Goal: Information Seeking & Learning: Learn about a topic

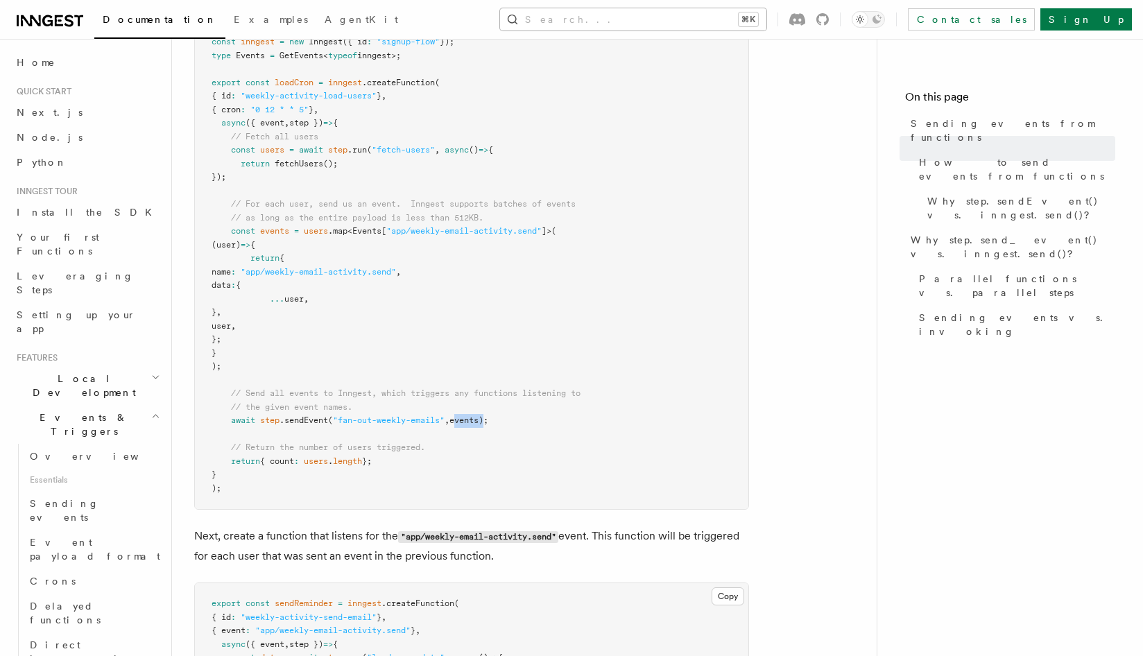
click at [749, 12] on button "Search... ⌘K" at bounding box center [633, 19] width 266 height 22
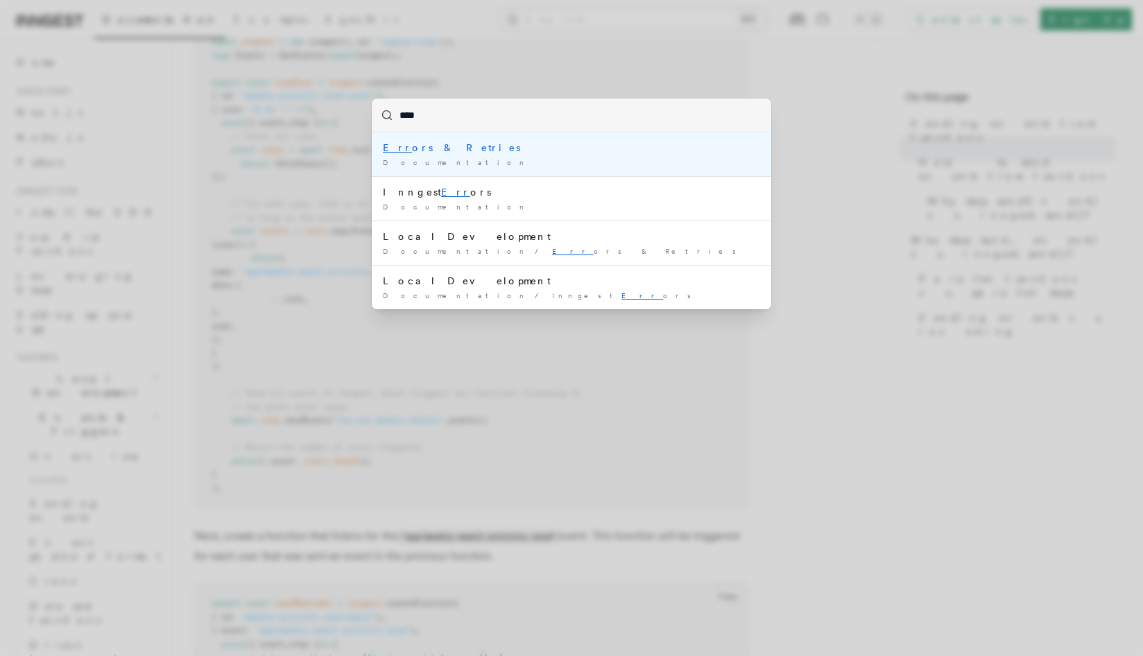
type input "*****"
click at [479, 149] on div "Error s & Retries" at bounding box center [571, 148] width 377 height 14
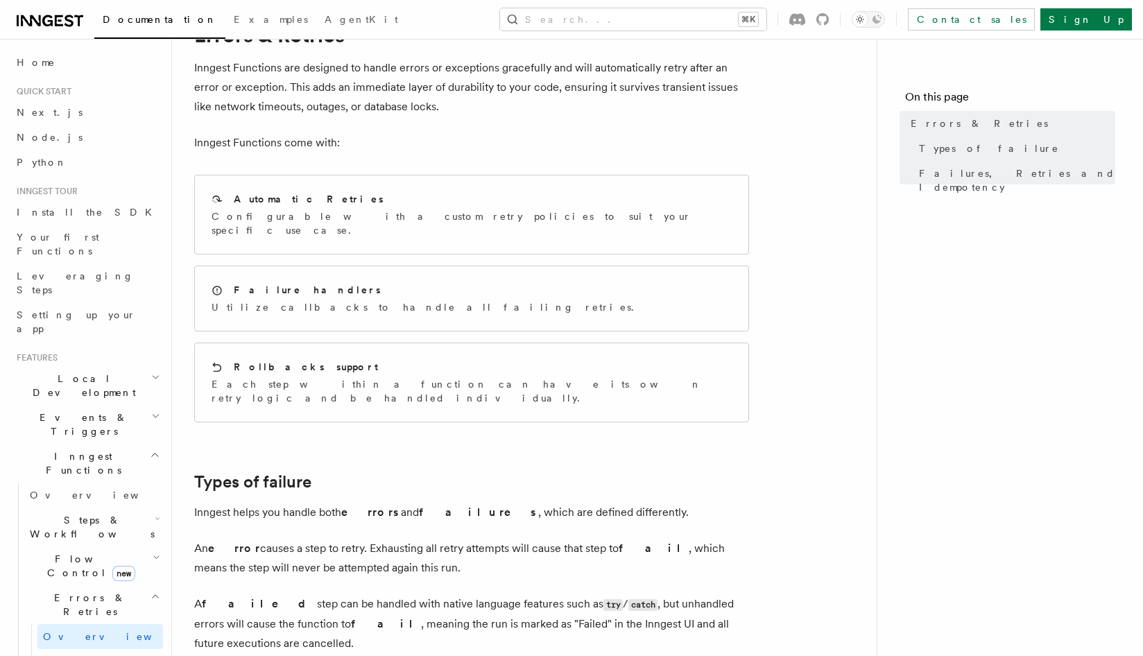
scroll to position [46, 0]
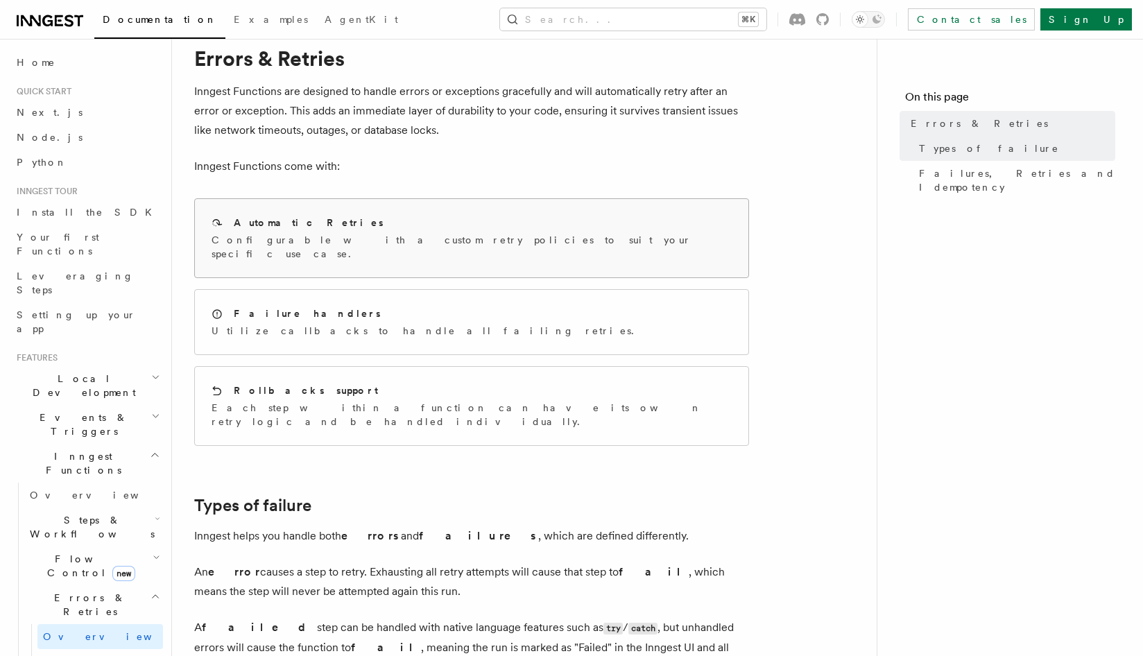
click at [453, 225] on div "Automatic Retries" at bounding box center [472, 223] width 520 height 15
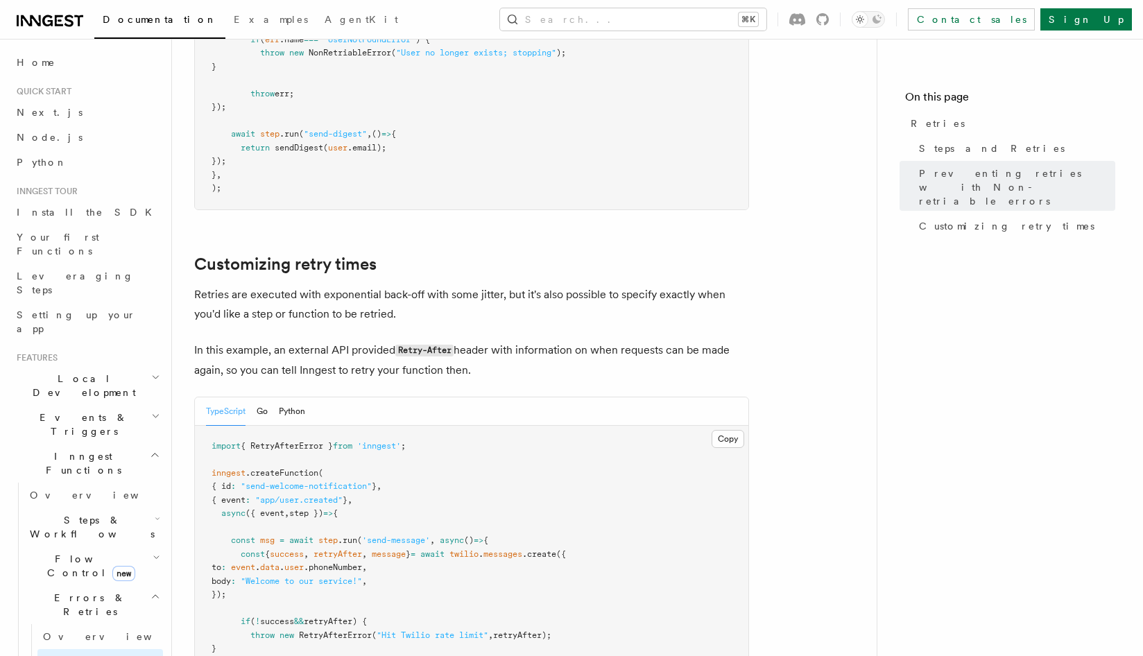
scroll to position [1650, 0]
